Goal: Task Accomplishment & Management: Use online tool/utility

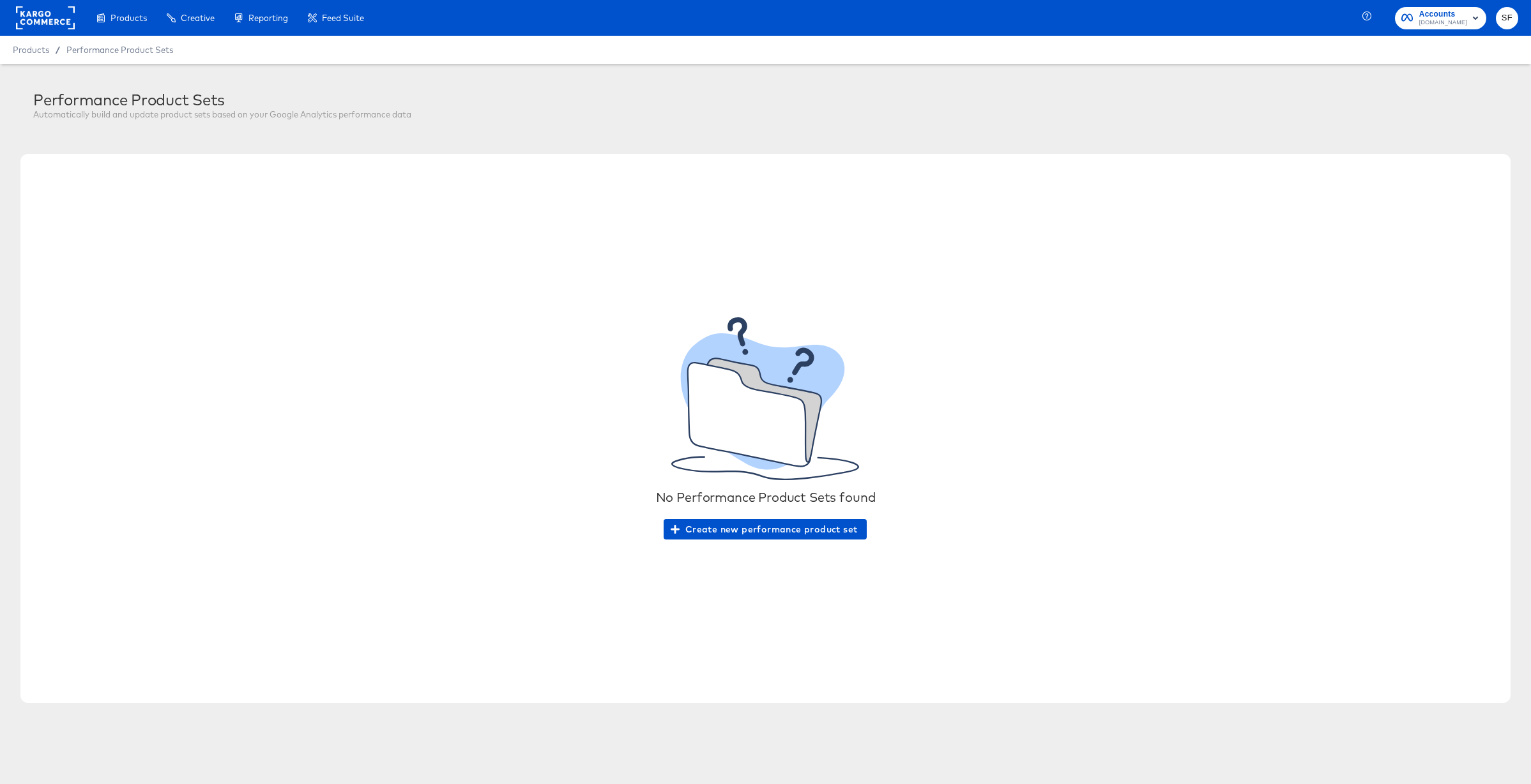
click at [1476, 18] on icon "button" at bounding box center [1475, 19] width 5 height 3
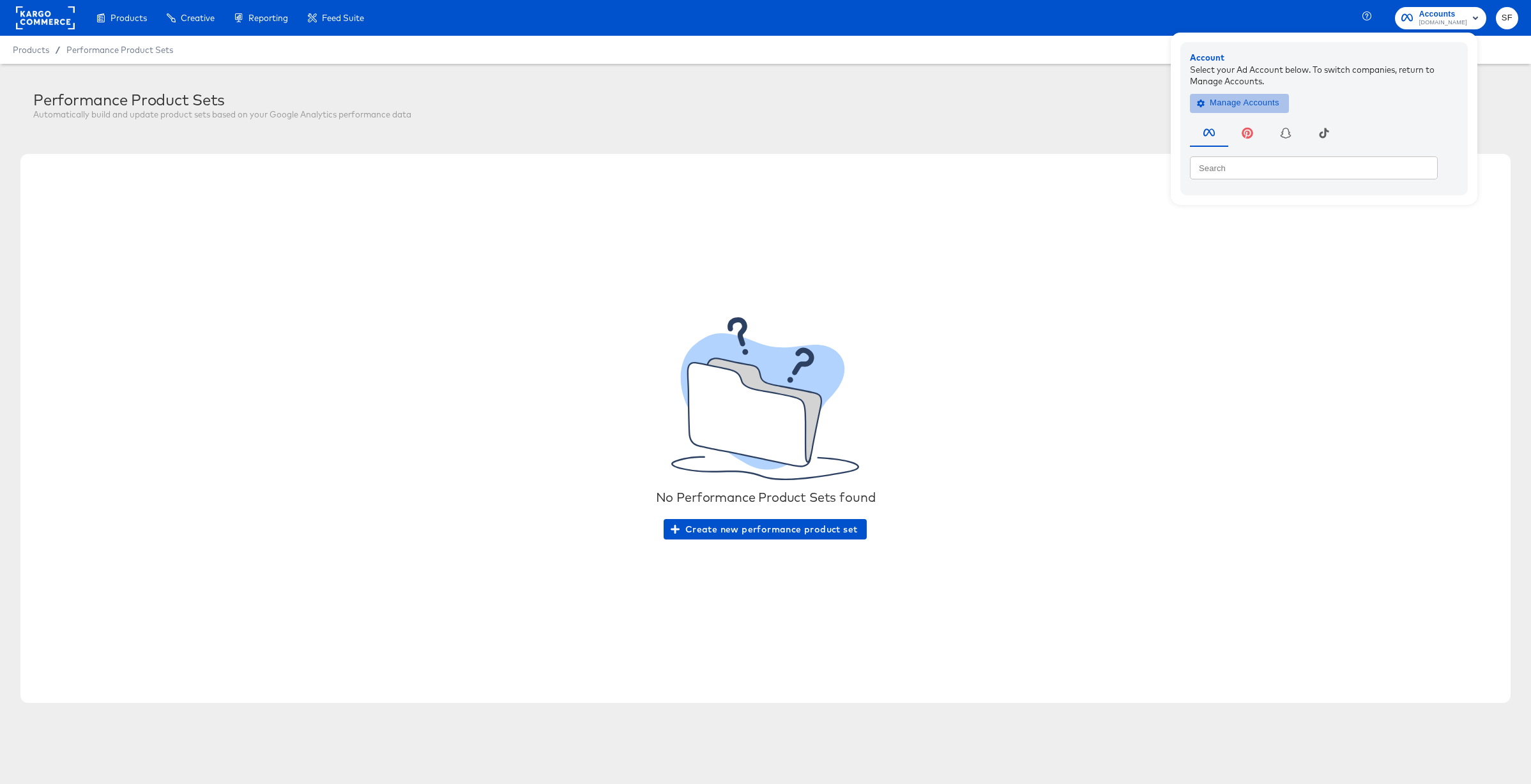
click at [1257, 107] on span "Manage Accounts" at bounding box center [1239, 103] width 80 height 15
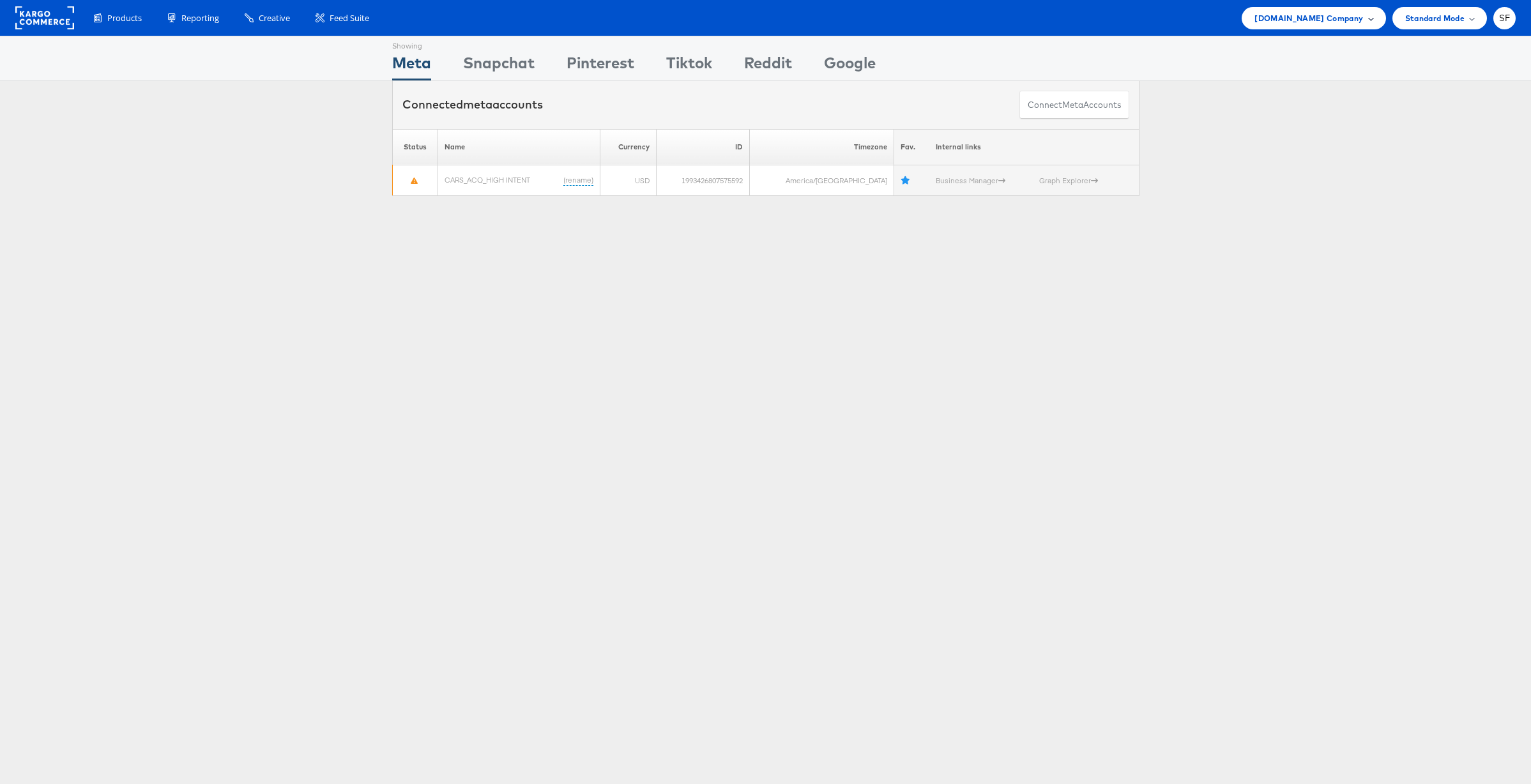
click at [1348, 23] on span "Cars.com Company" at bounding box center [1308, 18] width 108 height 14
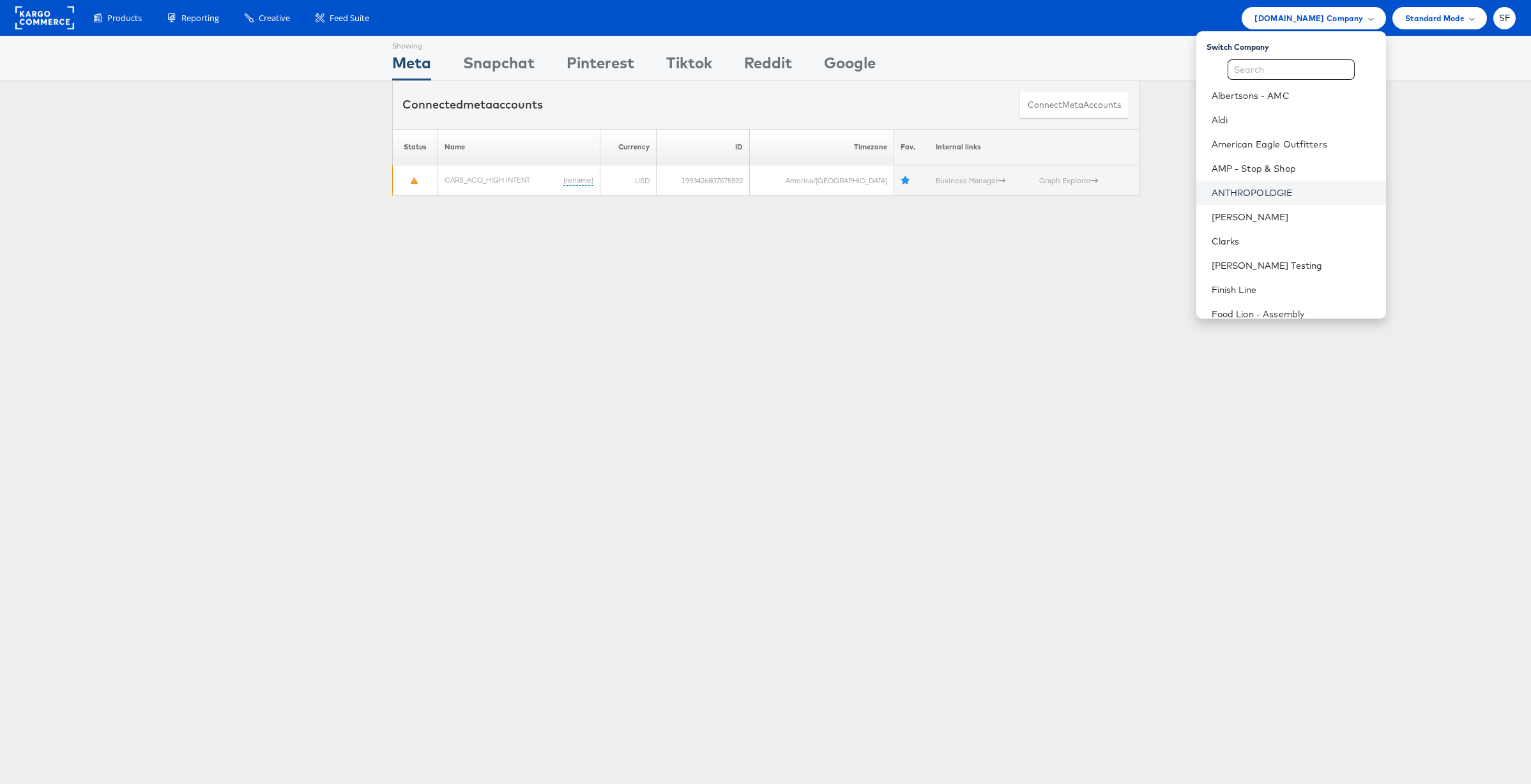
click at [1235, 187] on link "ANTHROPOLOGIE" at bounding box center [1293, 193] width 164 height 13
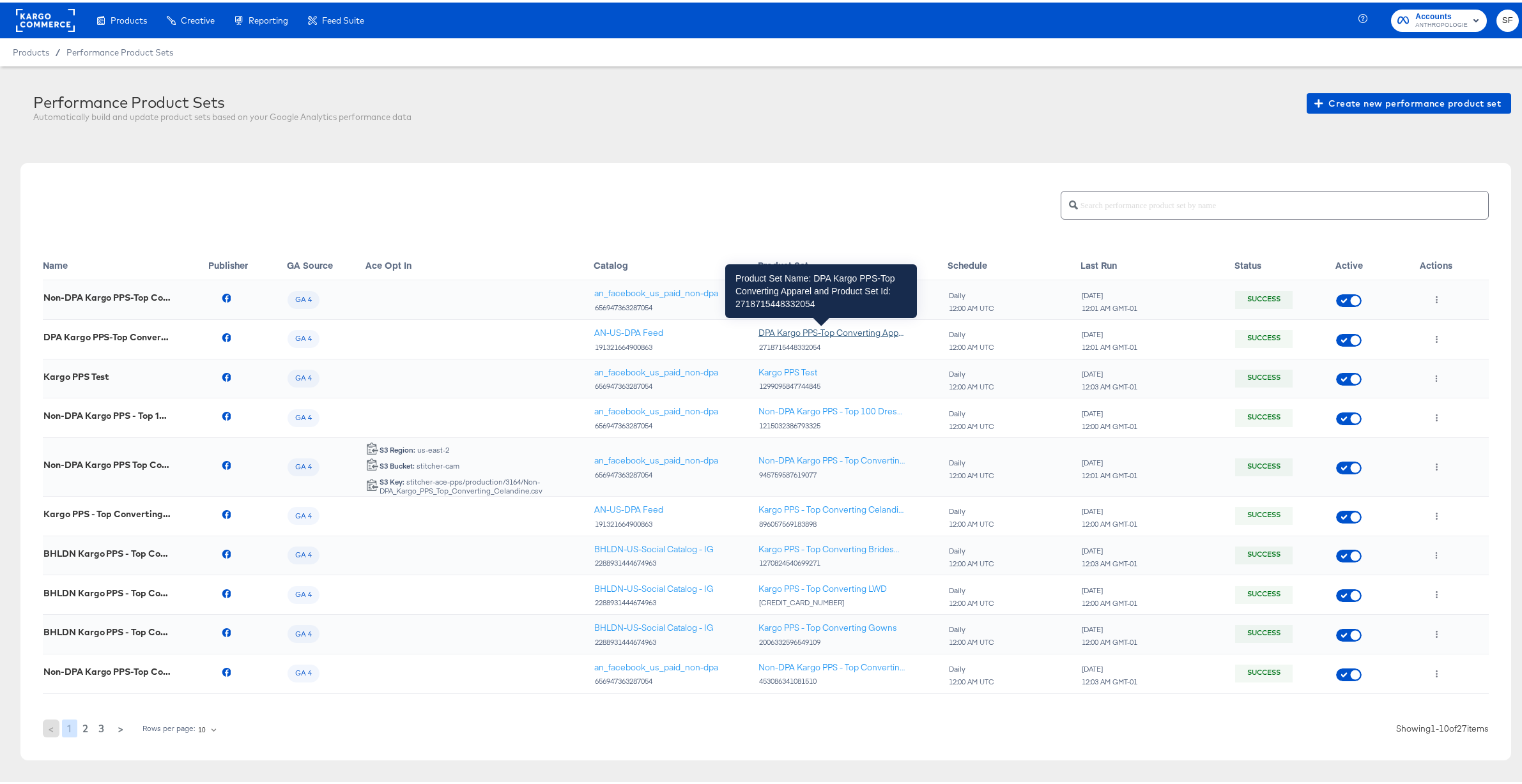
click at [778, 330] on div "DPA Kargo PPS-Top Converting Apparel" at bounding box center [832, 330] width 147 height 12
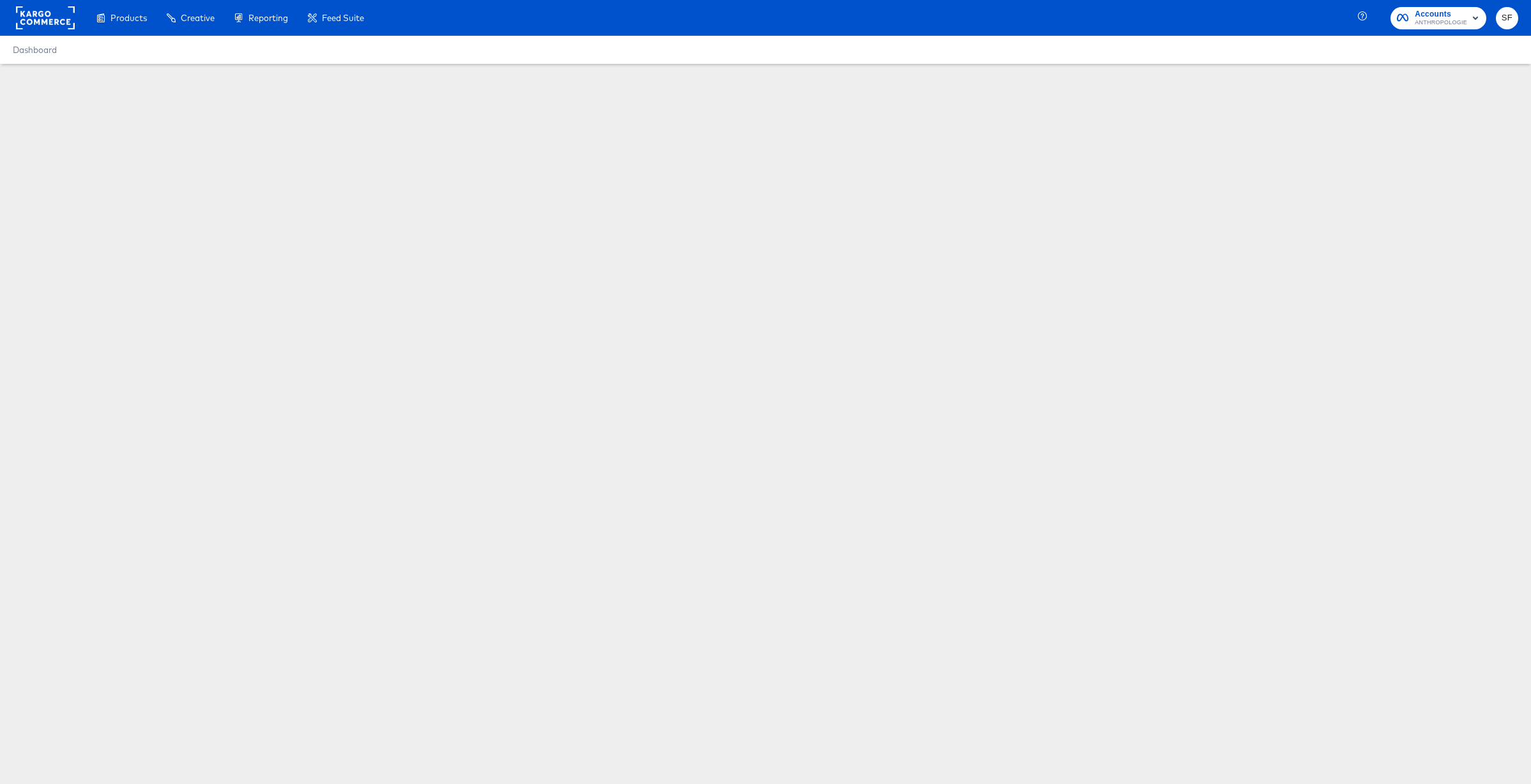
click at [473, 270] on div at bounding box center [766, 223] width 1531 height 319
click at [34, 48] on span "Dashboard" at bounding box center [35, 49] width 44 height 10
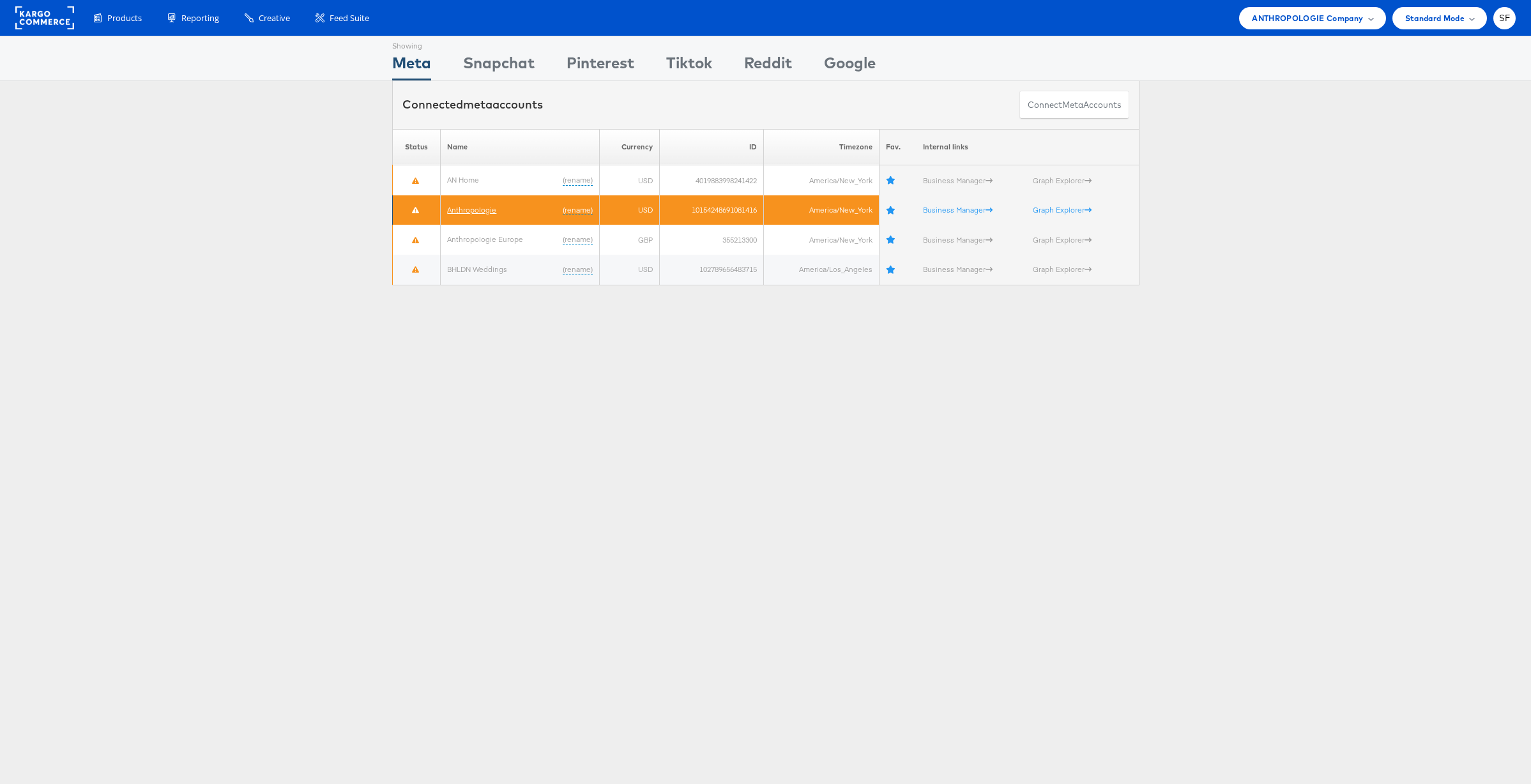
click at [476, 212] on link "Anthropologie" at bounding box center [472, 210] width 49 height 10
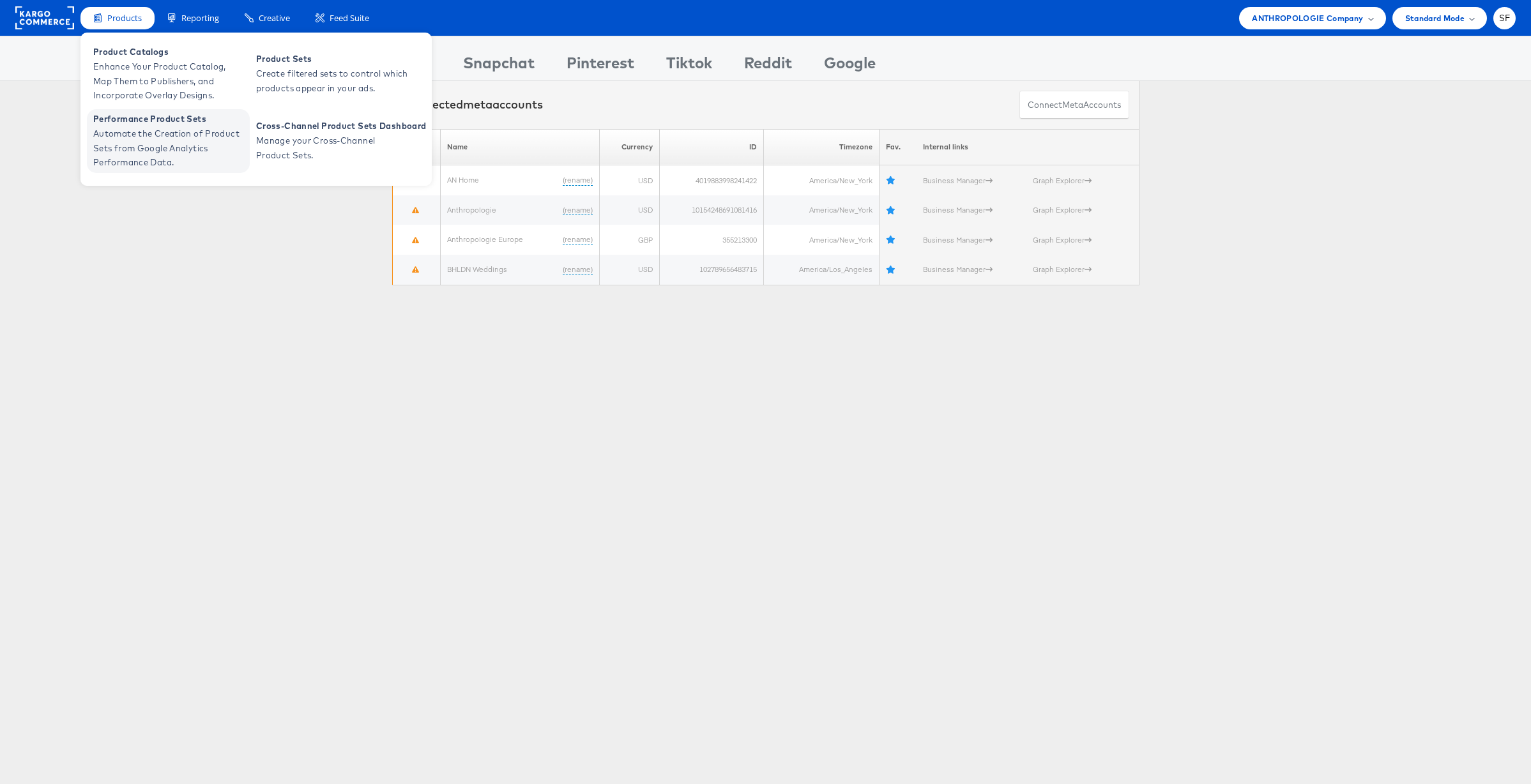
click at [170, 141] on span "Automate the Creation of Product Sets from Google Analytics Performance Data." at bounding box center [170, 149] width 153 height 44
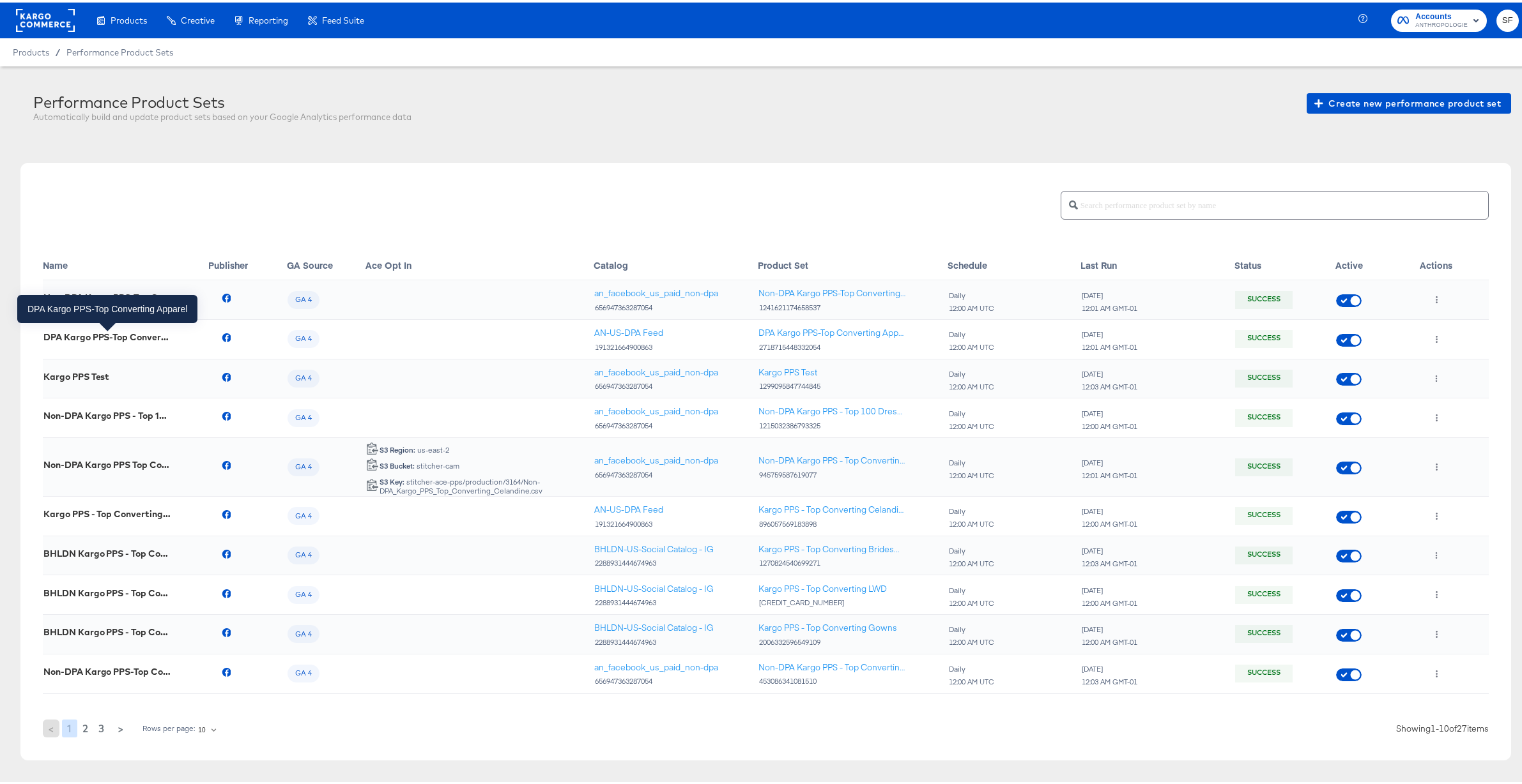
click at [120, 334] on div "DPA Kargo PPS-Top Converting Apparel" at bounding box center [107, 334] width 128 height 10
click at [1433, 337] on icon "button" at bounding box center [1436, 337] width 7 height 7
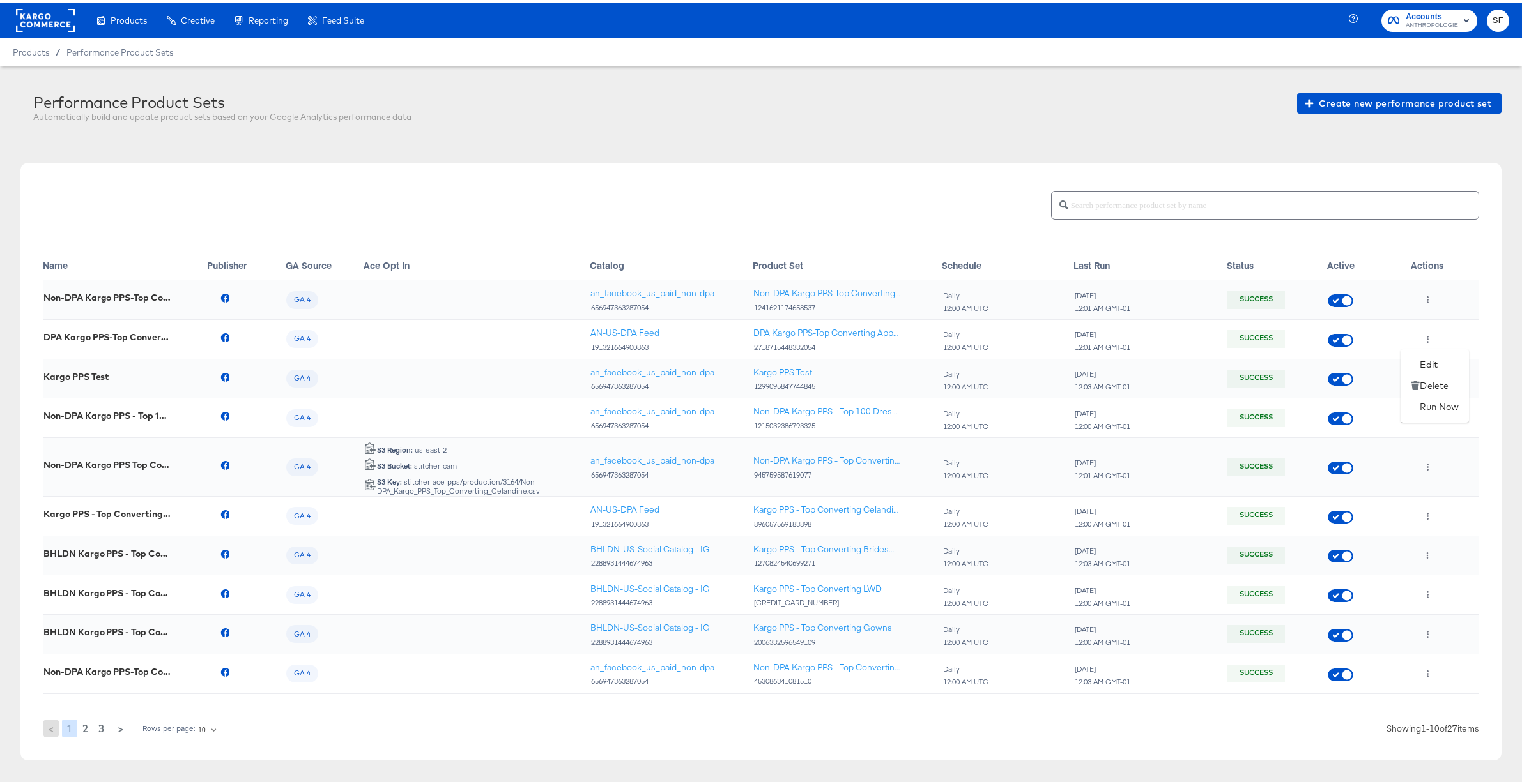
click at [821, 344] on div at bounding box center [766, 392] width 1532 height 784
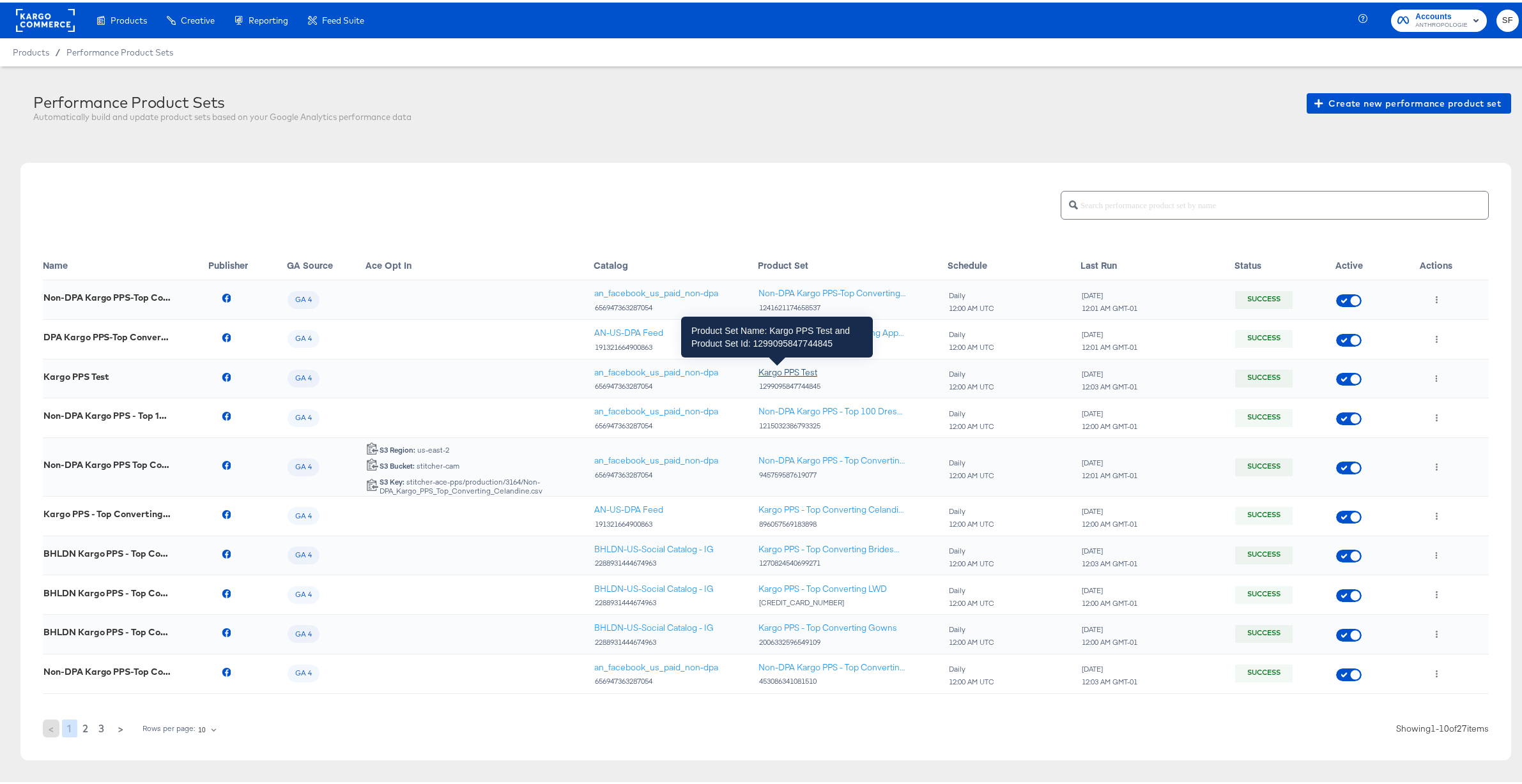
click at [780, 369] on div "Kargo PPS Test" at bounding box center [788, 370] width 59 height 12
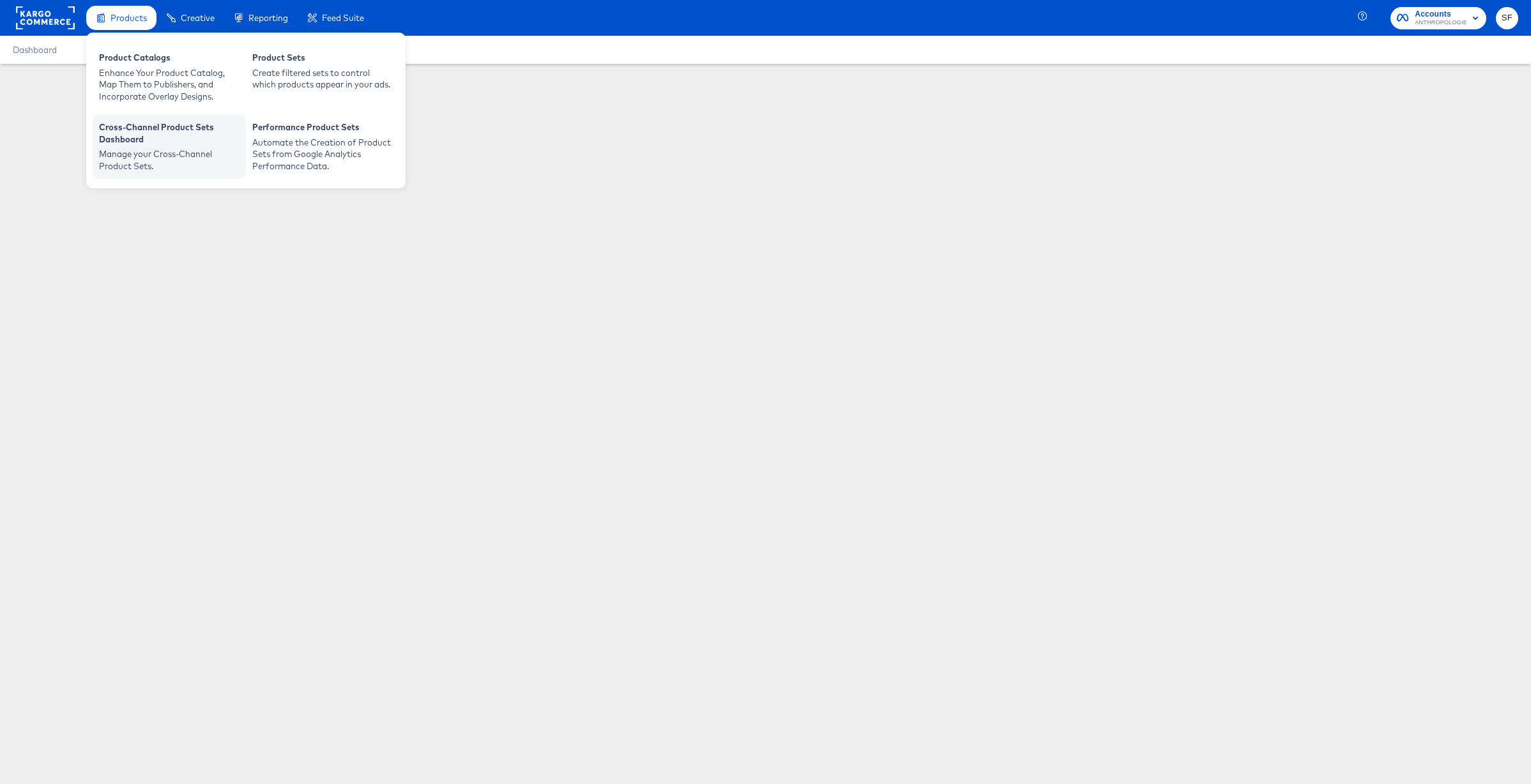
click at [139, 143] on div "Cross-Channel Product Sets Dashboard" at bounding box center [170, 134] width 141 height 27
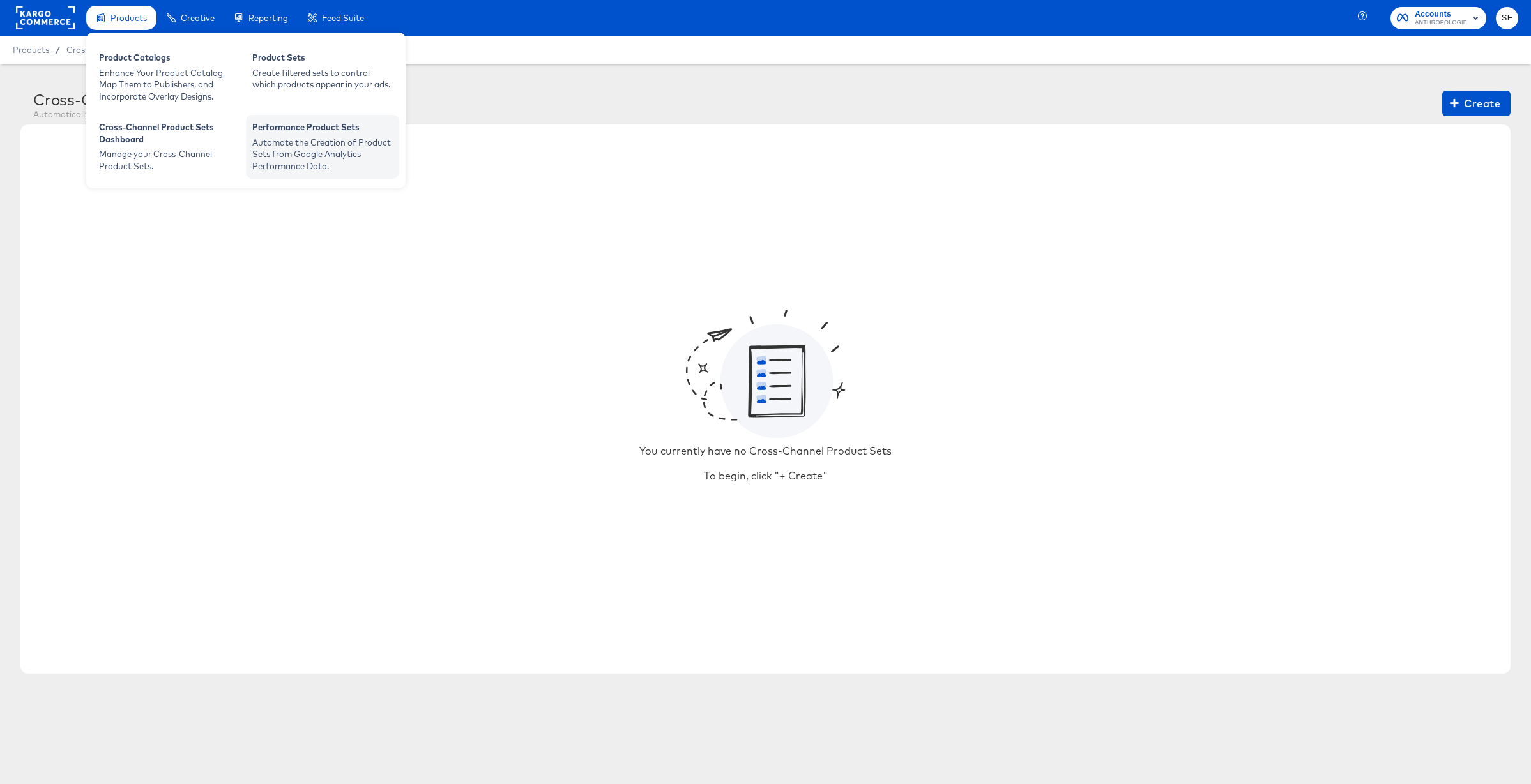
click at [283, 128] on div "Performance Product Sets" at bounding box center [322, 128] width 141 height 15
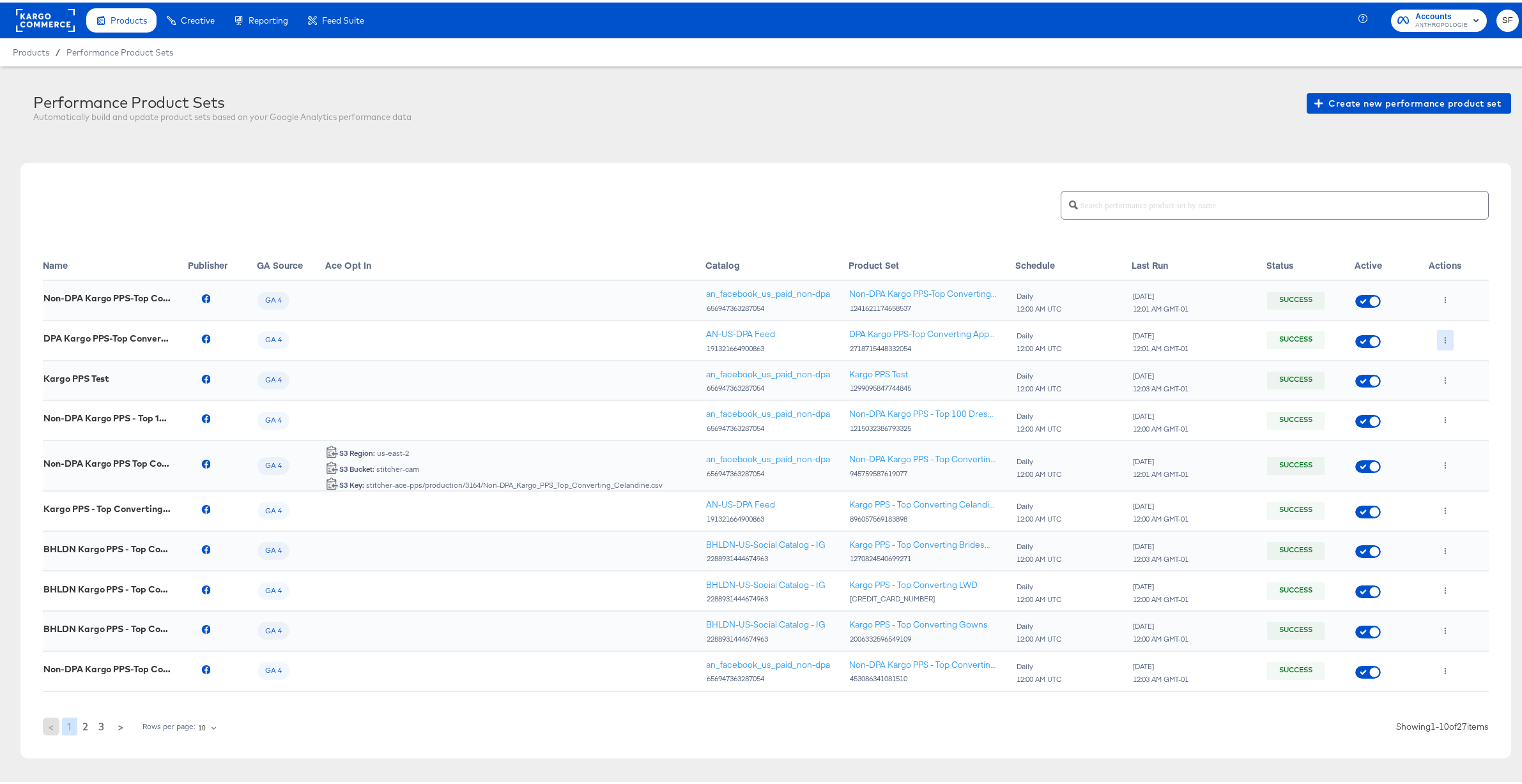
click at [1442, 337] on icon "button" at bounding box center [1445, 337] width 7 height 7
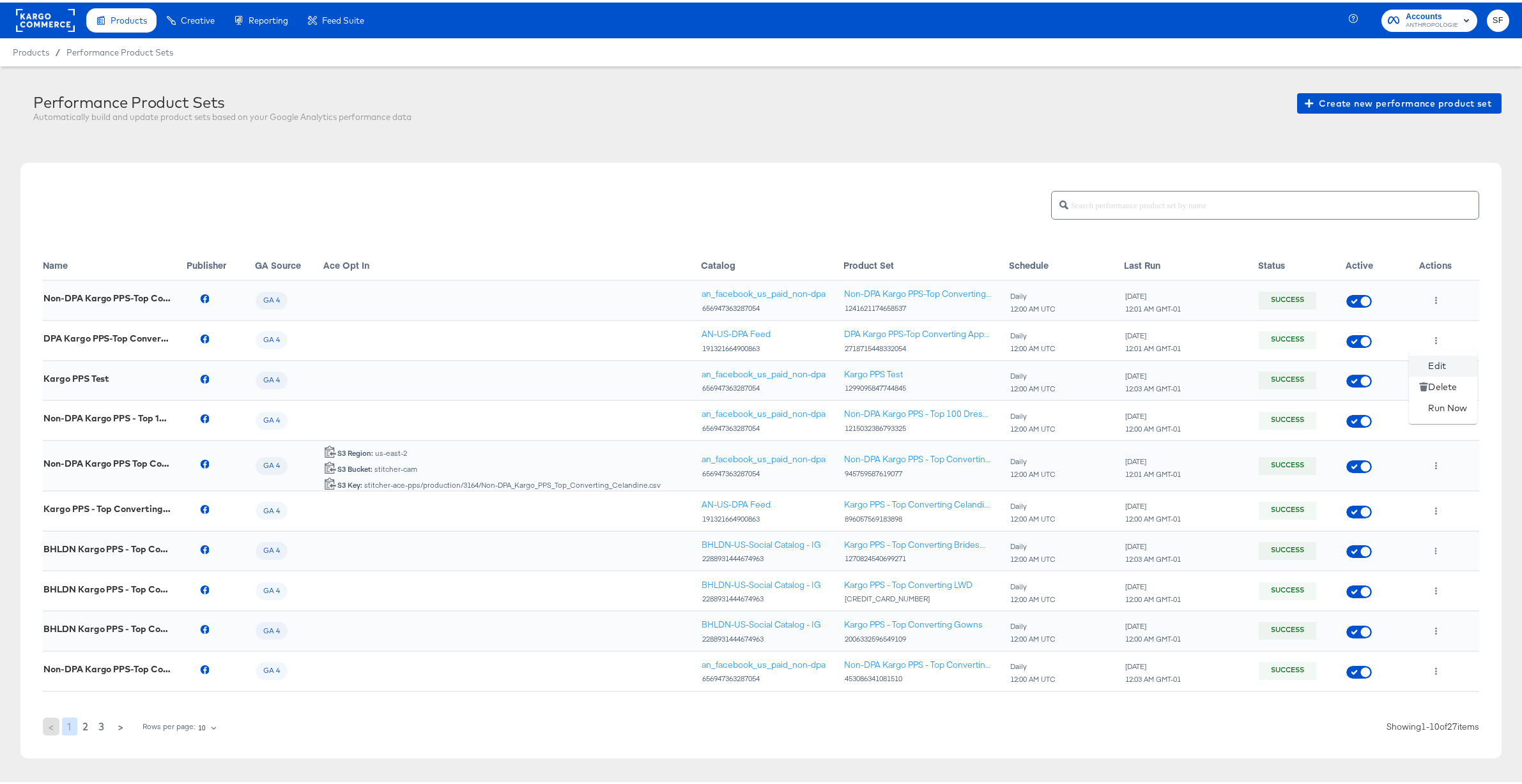
click at [1454, 362] on li "Edit" at bounding box center [1443, 363] width 69 height 21
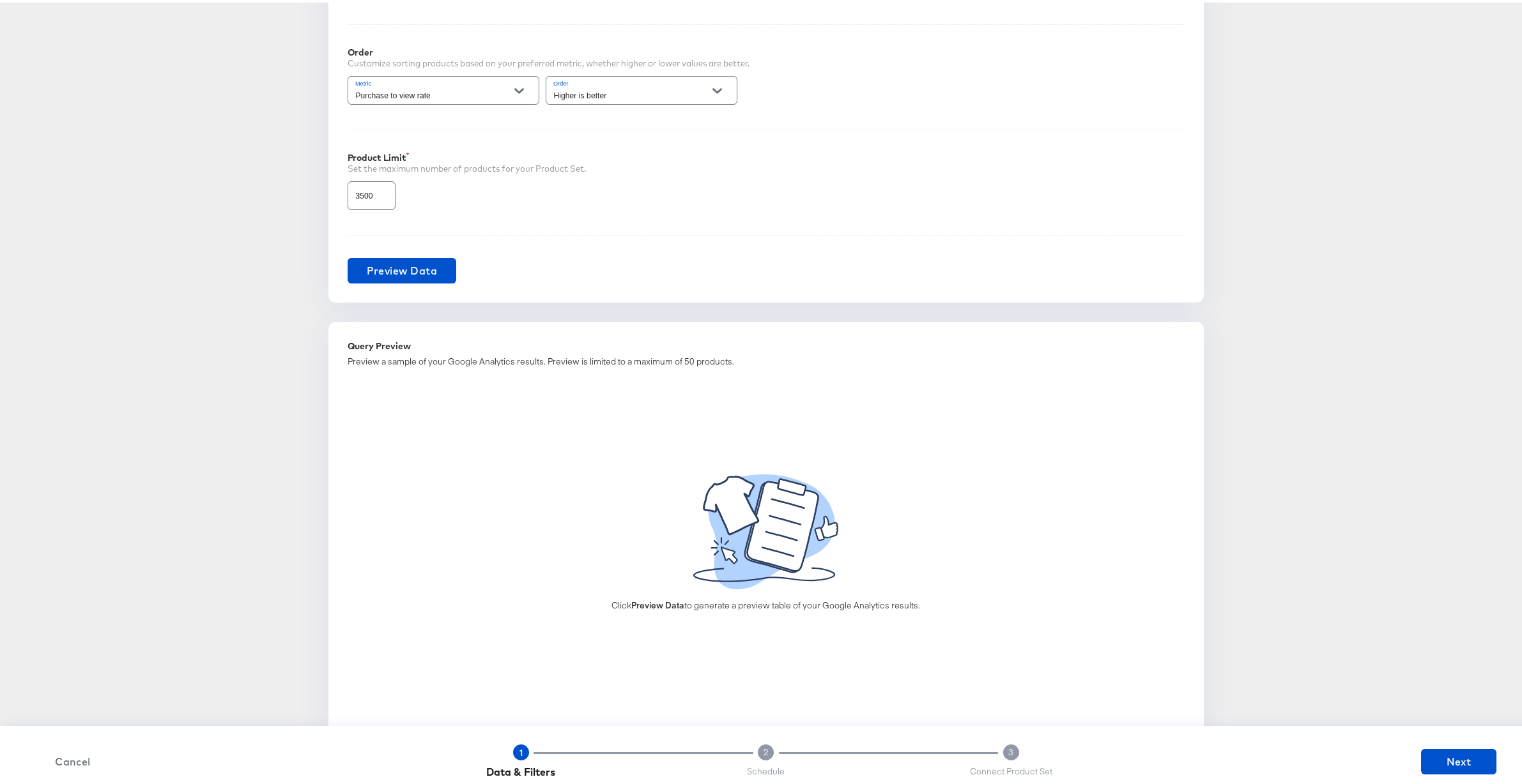
scroll to position [811, 0]
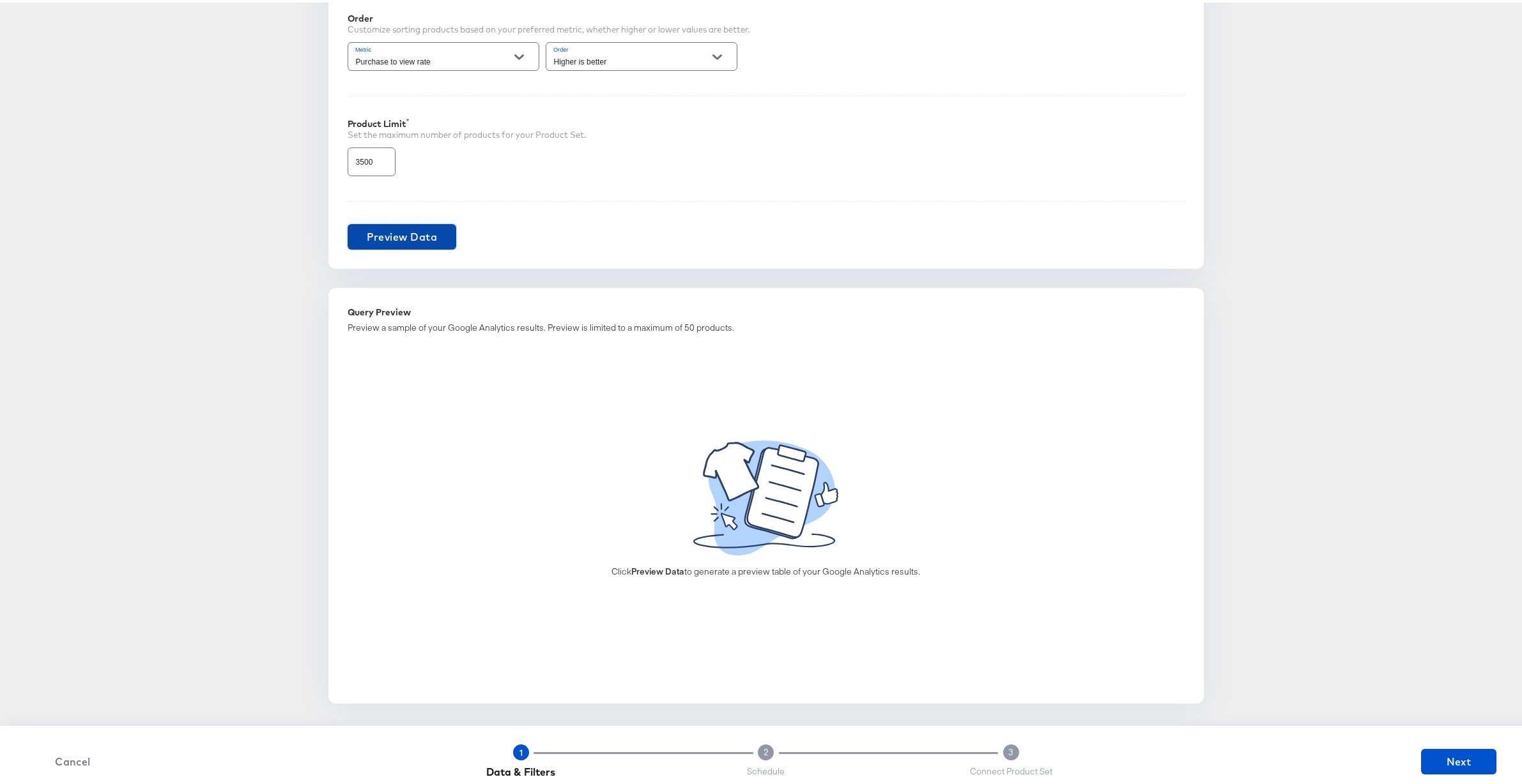
click at [414, 233] on span "Preview Data" at bounding box center [402, 234] width 71 height 18
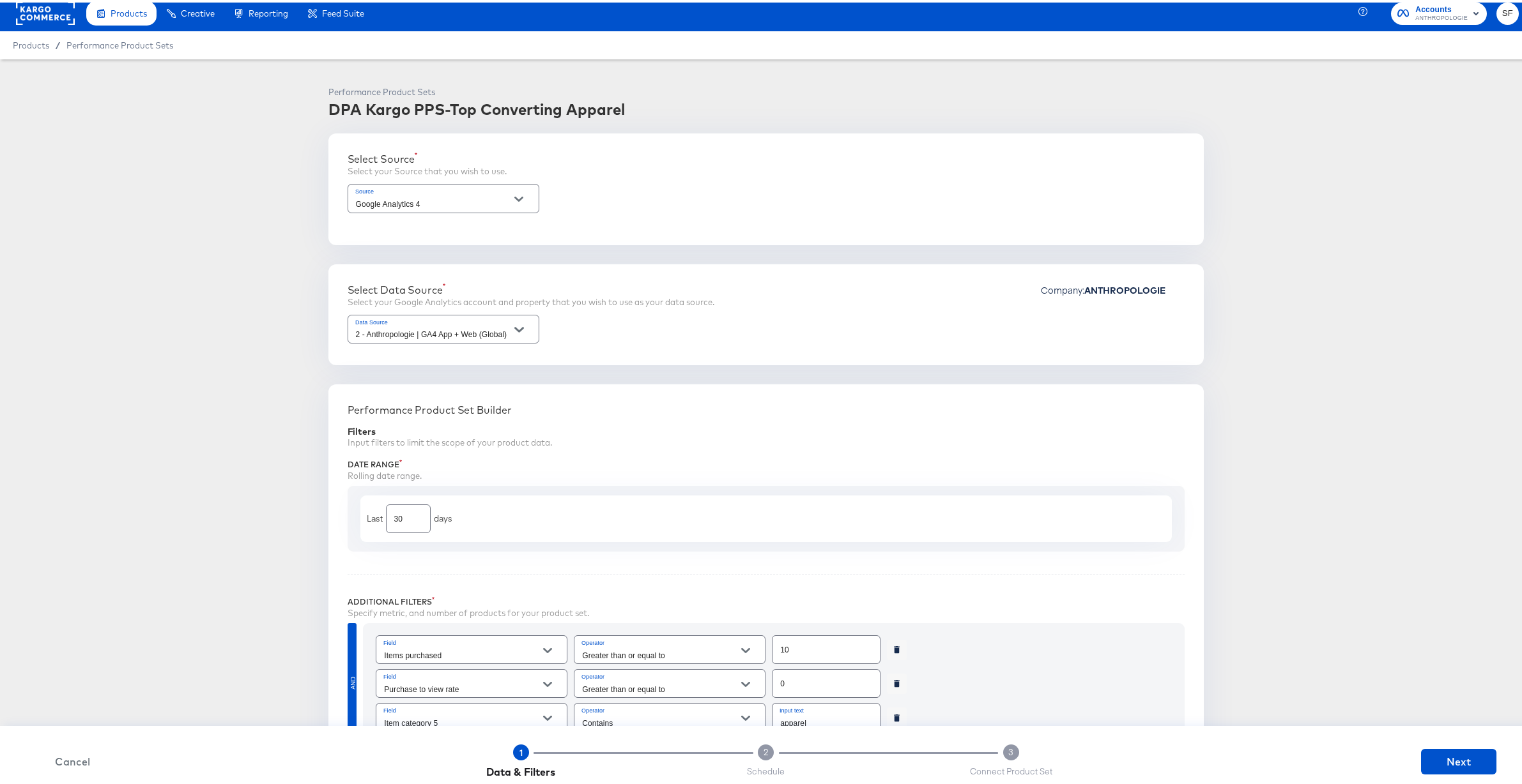
scroll to position [0, 0]
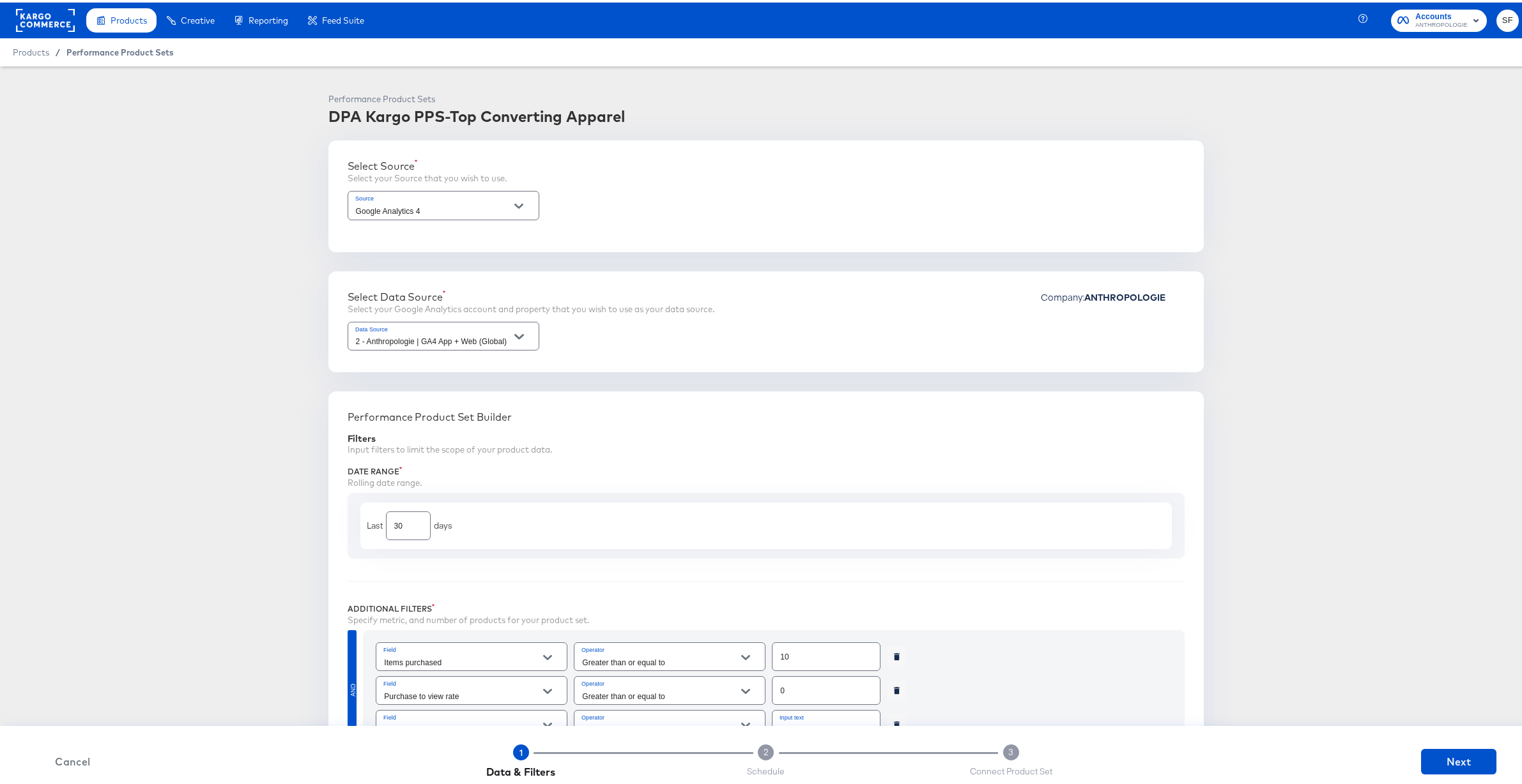
click at [109, 48] on span "Performance Product Sets" at bounding box center [120, 49] width 107 height 10
